Goal: Check status: Check status

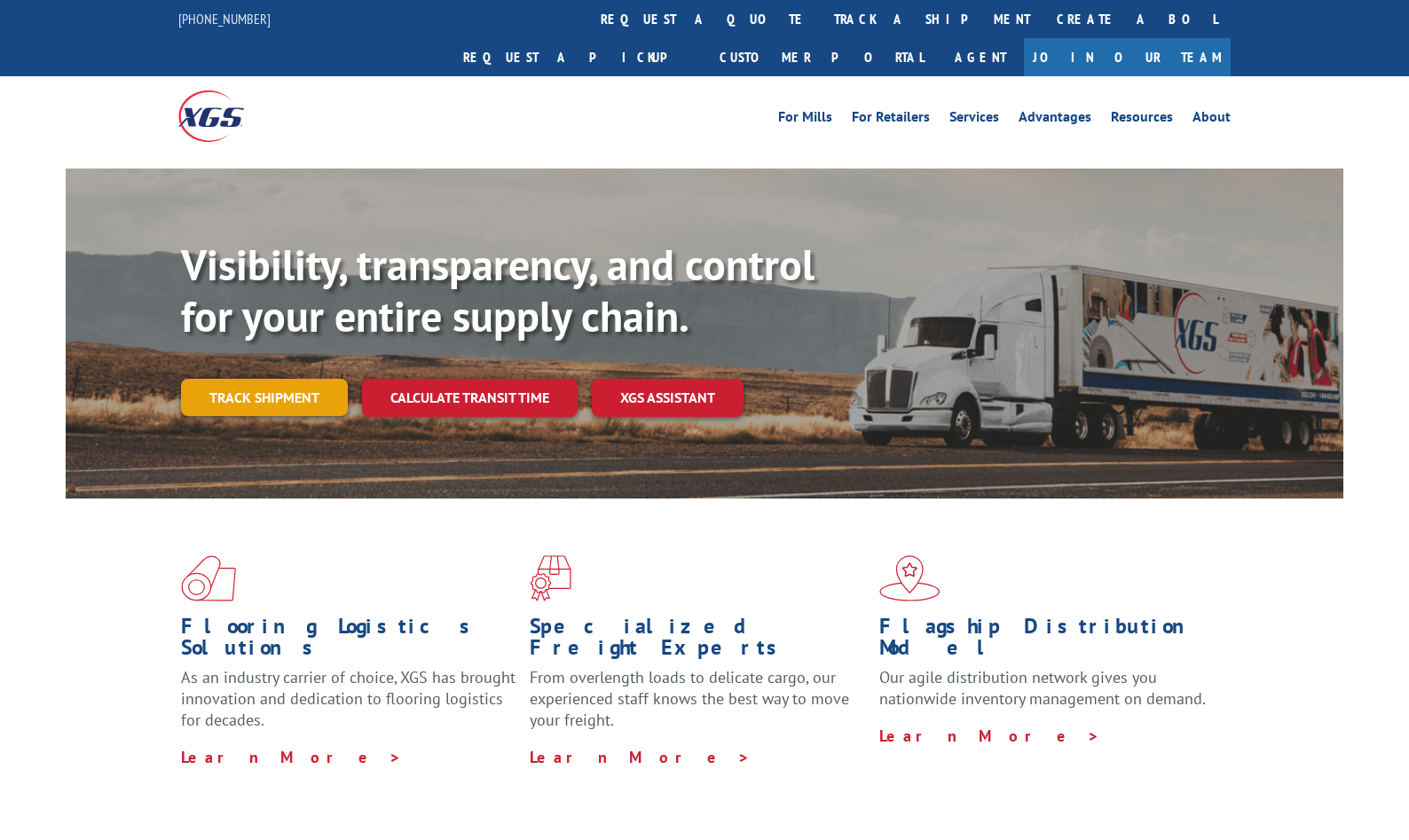
click at [276, 379] on link "Track shipment" at bounding box center [265, 397] width 167 height 37
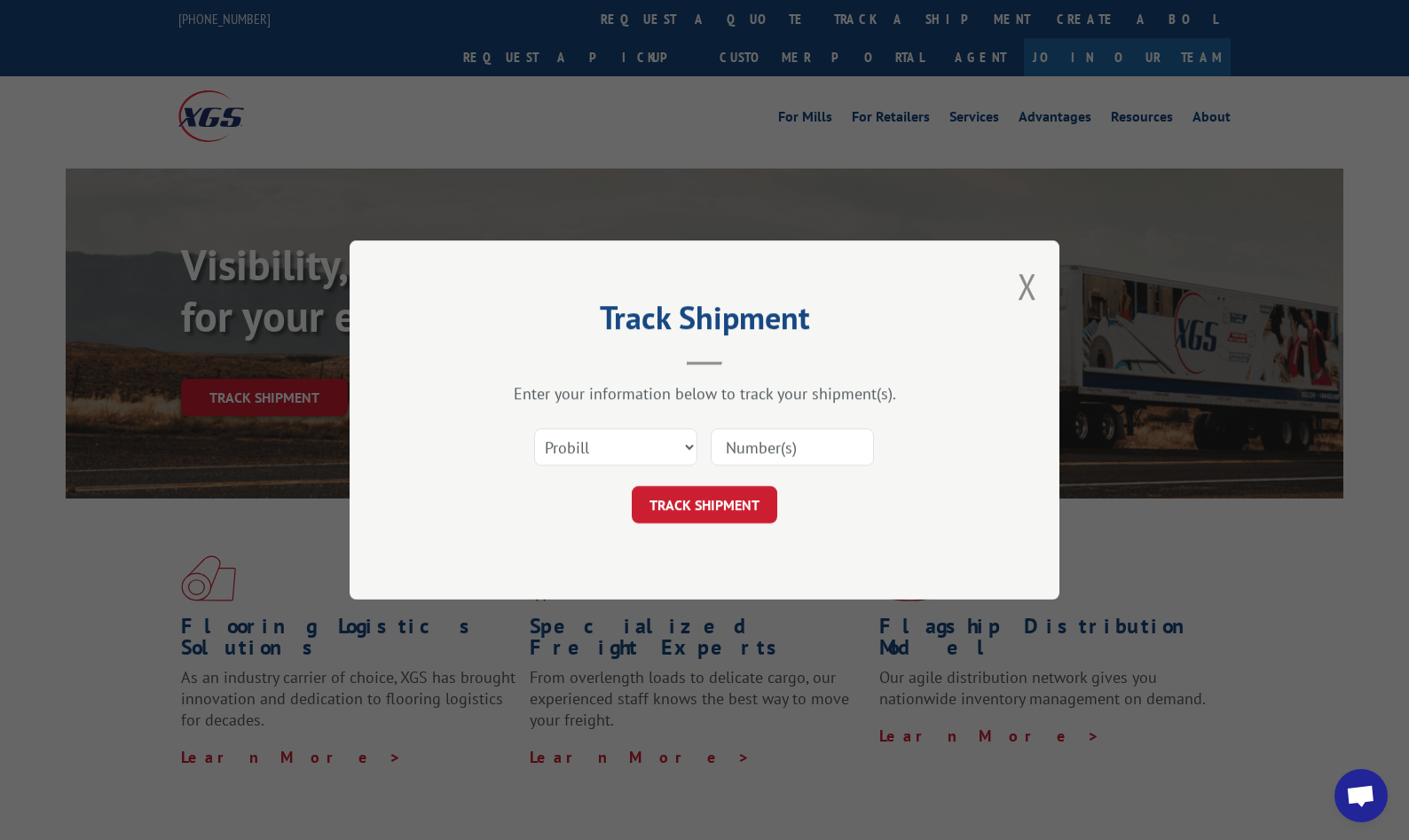
click at [735, 436] on input at bounding box center [792, 448] width 163 height 37
type input "17523928"
click at [718, 506] on button "TRACK SHIPMENT" at bounding box center [704, 505] width 146 height 37
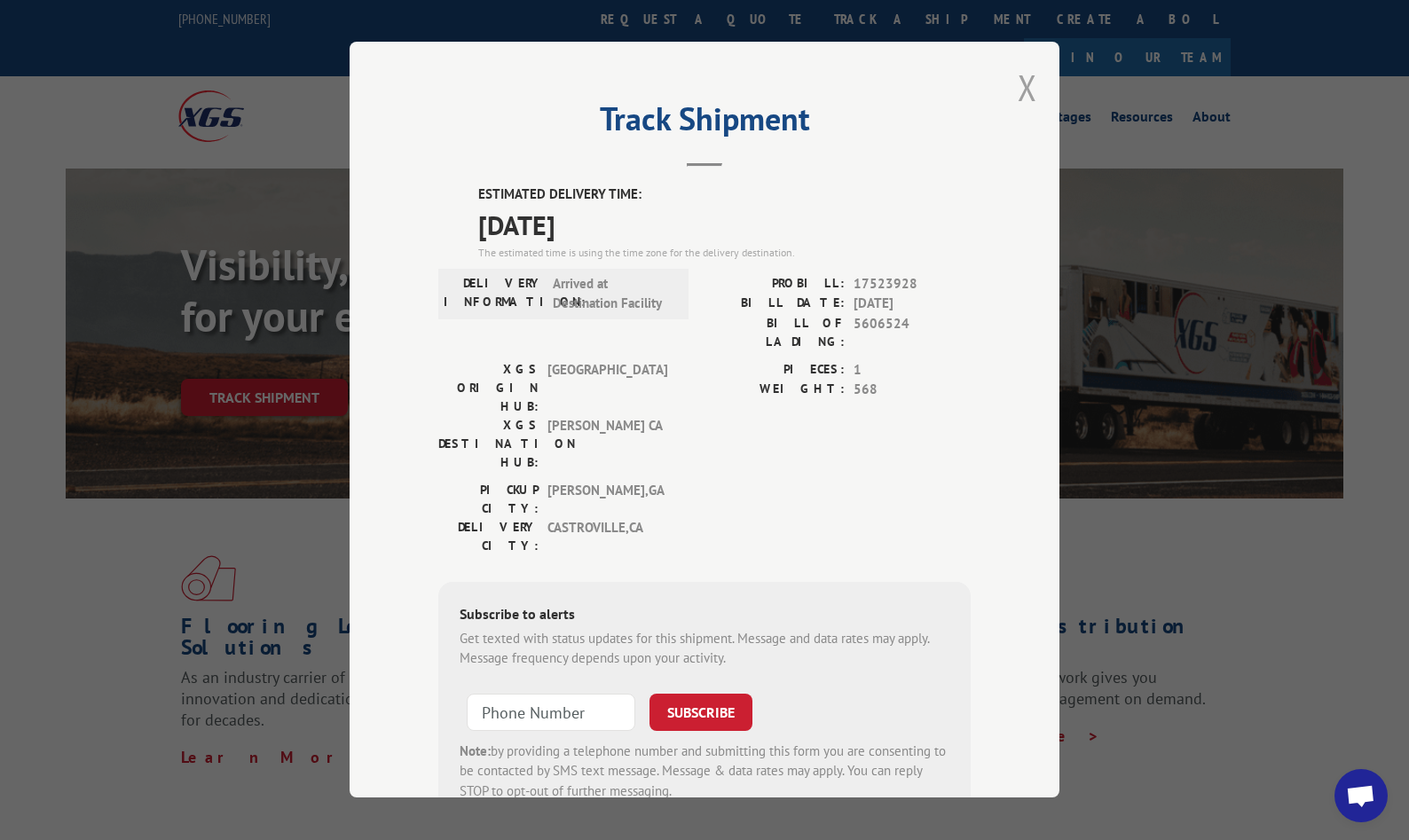
click at [1025, 91] on button "Close modal" at bounding box center [1027, 88] width 20 height 47
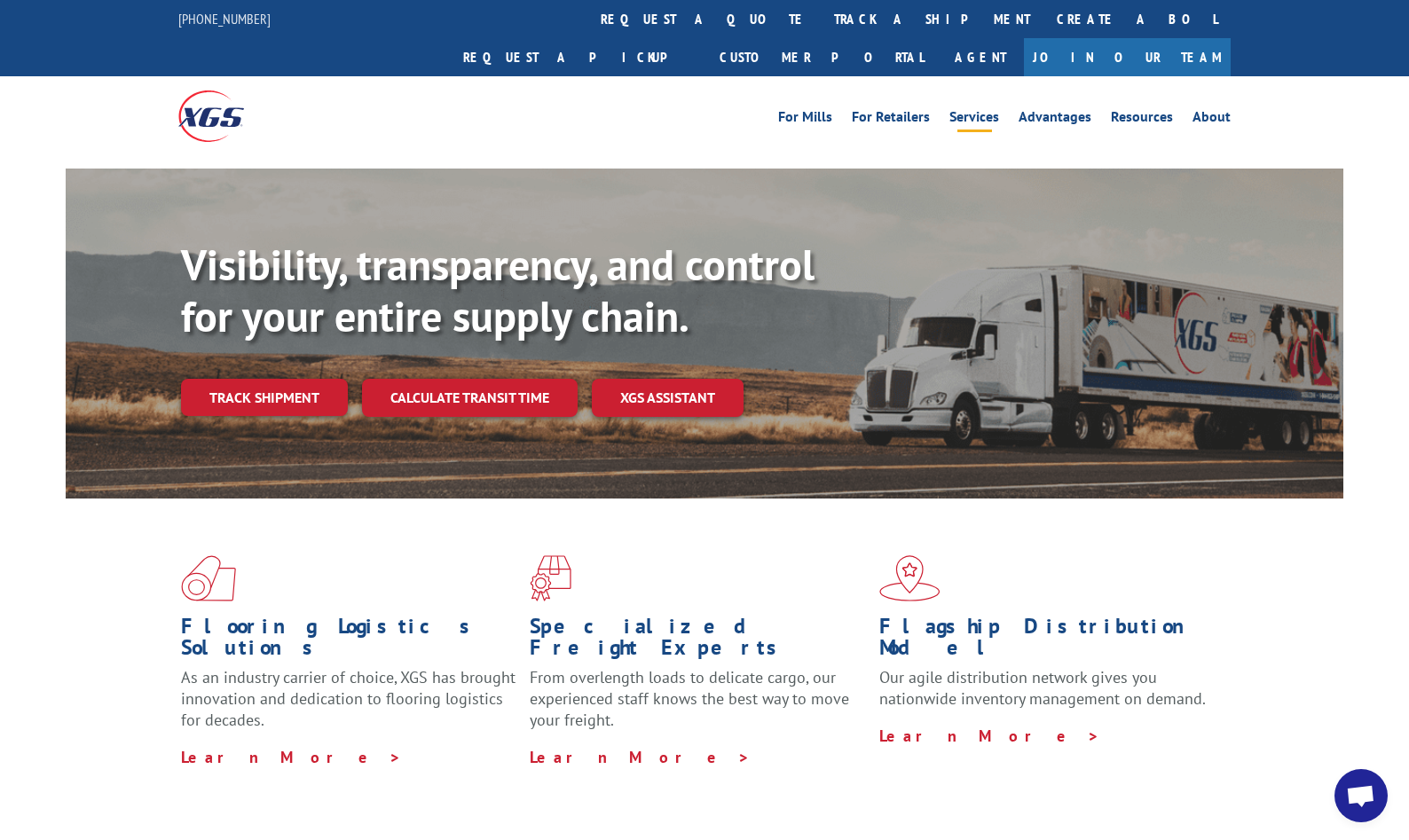
click at [962, 110] on link "Services" at bounding box center [974, 120] width 49 height 20
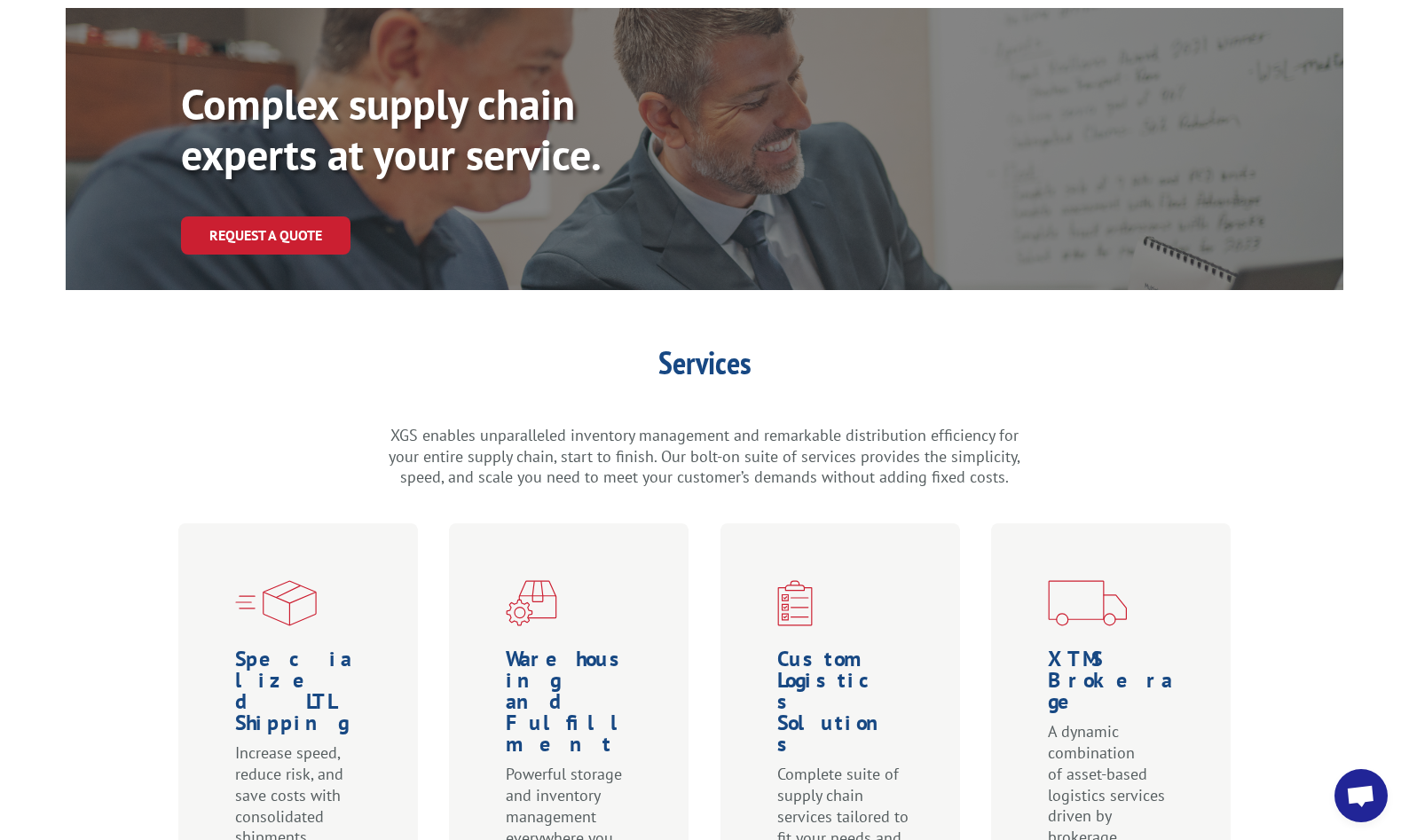
scroll to position [267, 0]
